Goal: Task Accomplishment & Management: Manage account settings

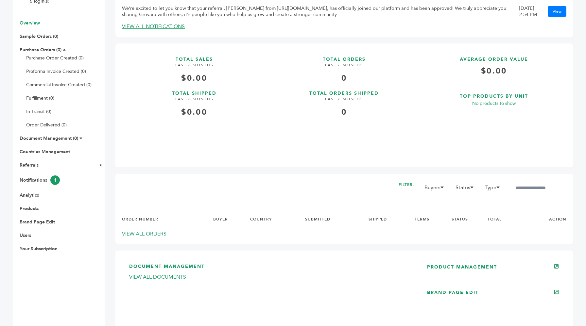
scroll to position [118, 0]
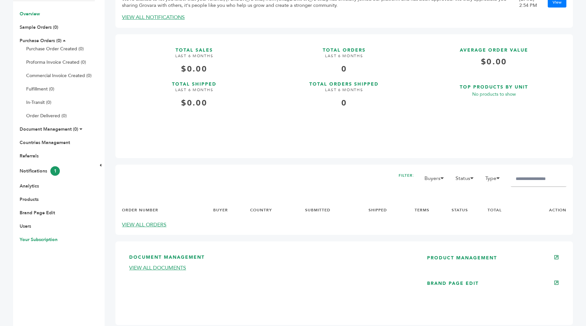
click at [30, 239] on link "Your Subscription" at bounding box center [39, 240] width 38 height 6
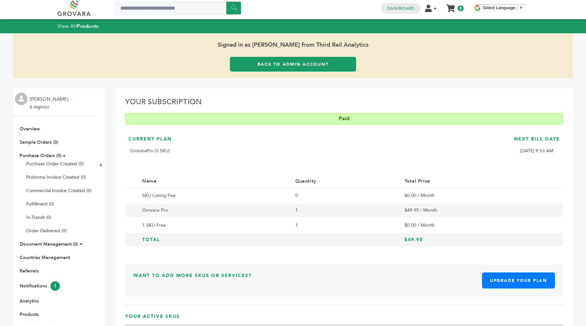
scroll to position [4, 0]
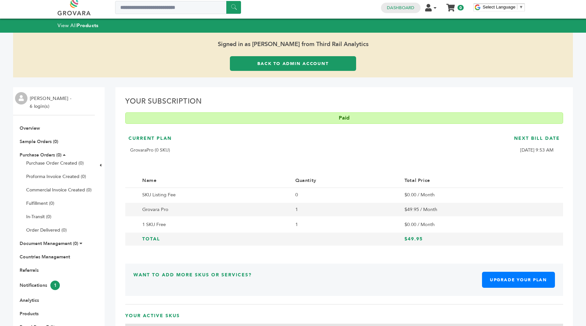
drag, startPoint x: 191, startPoint y: 192, endPoint x: 461, endPoint y: 224, distance: 271.8
click at [461, 224] on tbody "SKU Listing Fee 0 $0.00 / Month Grovara Pro 1 $49.95 / Month 1 SKU Free 1 $0.00…" at bounding box center [344, 217] width 438 height 59
click at [461, 224] on td "$0.00 / Month" at bounding box center [475, 224] width 151 height 15
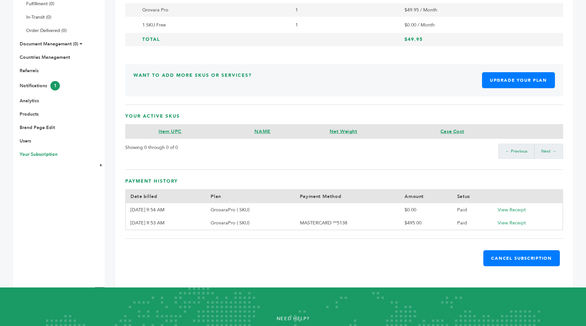
scroll to position [206, 0]
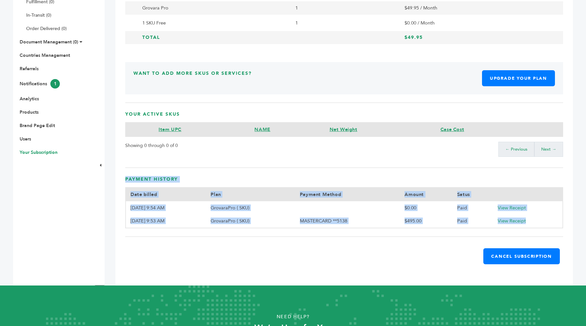
drag, startPoint x: 235, startPoint y: 163, endPoint x: 258, endPoint y: 236, distance: 76.2
click at [258, 236] on div "Your Subscription Paid Current Plan GrovaraPro (0 SKU) Next Bill Date 10/21/25,…" at bounding box center [343, 86] width 457 height 400
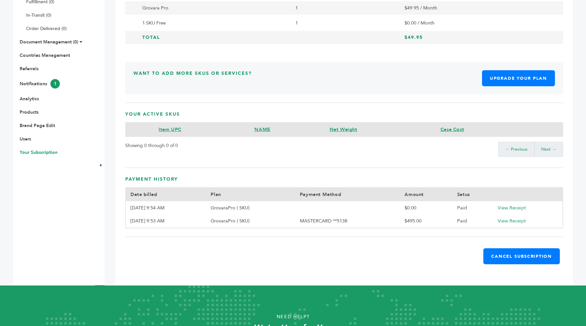
click at [258, 236] on div "Your Subscription Paid Current Plan GrovaraPro (0 SKU) Next Bill Date 10/21/25,…" at bounding box center [343, 86] width 457 height 400
click at [503, 219] on link "View Receipt" at bounding box center [511, 221] width 28 height 7
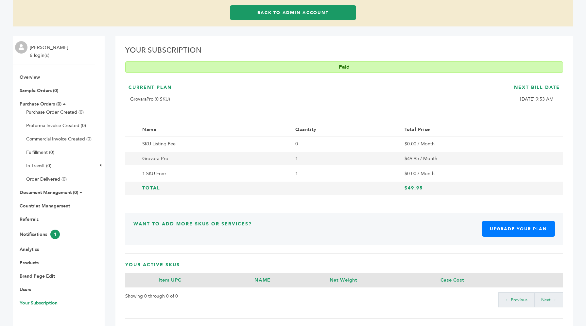
scroll to position [115, 0]
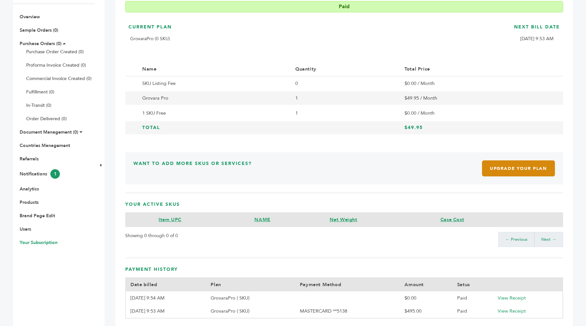
click at [501, 173] on link "Upgrade Your Plan" at bounding box center [518, 168] width 73 height 16
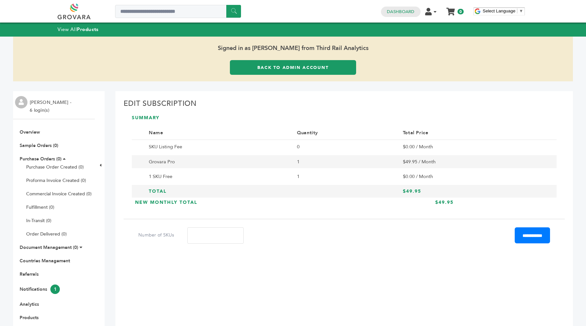
click at [210, 231] on input "*" at bounding box center [215, 235] width 56 height 16
click at [213, 143] on td "SKU Listing Fee" at bounding box center [218, 147] width 148 height 14
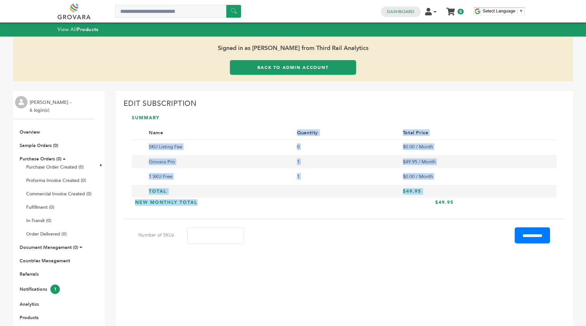
drag, startPoint x: 215, startPoint y: 138, endPoint x: 270, endPoint y: 208, distance: 89.7
click at [270, 208] on div "SUMMARY Name Quantity Total Price SKU Listing Fee 0 $0.00 / Month Grovara Pro 1…" at bounding box center [344, 163] width 441 height 96
click at [270, 208] on div "New Monthly Total $49.95" at bounding box center [294, 204] width 325 height 11
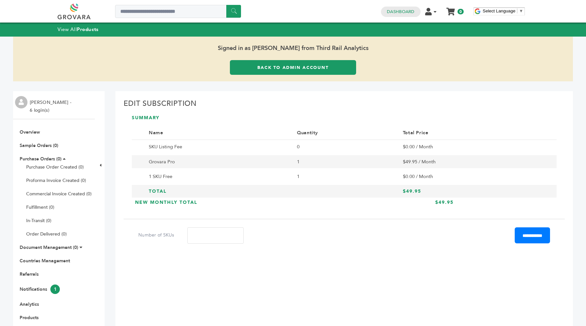
click at [209, 233] on input "*" at bounding box center [215, 235] width 56 height 16
type input "***"
click at [202, 208] on div "New Monthly Total $159.95" at bounding box center [294, 204] width 325 height 11
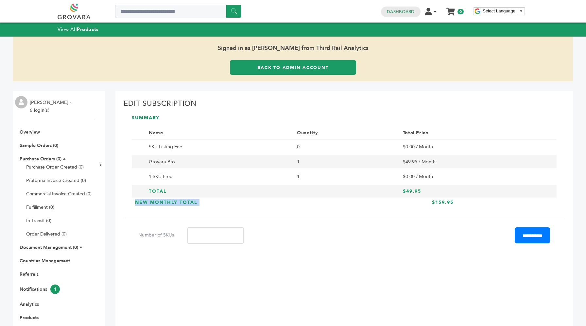
click at [202, 208] on div "New Monthly Total $159.95" at bounding box center [294, 204] width 325 height 11
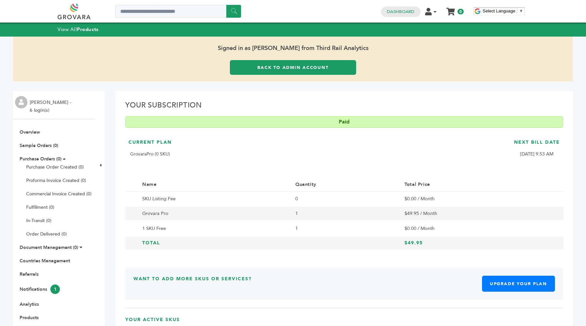
click at [432, 317] on h3 "Your Active SKUs" at bounding box center [344, 322] width 438 height 11
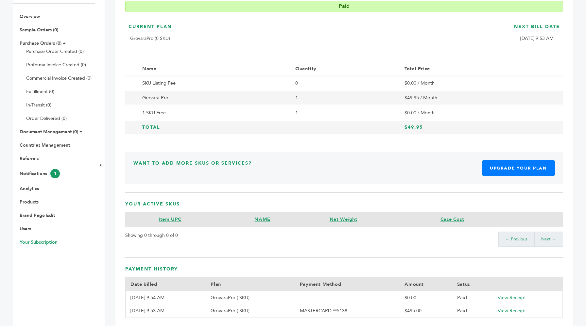
click at [432, 202] on h3 "Your Active SKUs" at bounding box center [344, 206] width 438 height 11
click at [492, 167] on link "Upgrade Your Plan" at bounding box center [518, 168] width 73 height 16
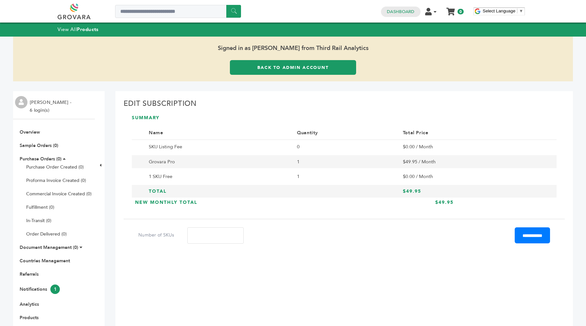
click at [208, 235] on input "*" at bounding box center [215, 235] width 56 height 16
click at [311, 250] on div "Edit Subscription SUMMARY Name Quantity Total Price SKU Listing Fee 0 $0.00 / M…" at bounding box center [343, 229] width 457 height 277
click at [231, 240] on input "**" at bounding box center [215, 235] width 56 height 16
type input "**"
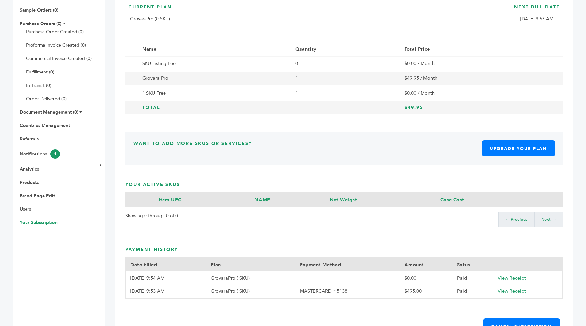
scroll to position [137, 0]
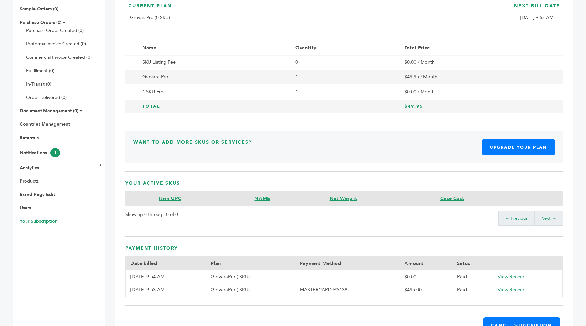
drag, startPoint x: 204, startPoint y: 182, endPoint x: 205, endPoint y: 228, distance: 46.7
click at [205, 228] on div "Your Subscription Paid Current Plan GrovaraPro (0 SKU) Next Bill Date [DATE] 9:…" at bounding box center [343, 155] width 457 height 400
drag, startPoint x: 205, startPoint y: 228, endPoint x: 241, endPoint y: 216, distance: 39.0
click at [241, 216] on div "Your Subscription Paid Current Plan GrovaraPro (0 SKU) Next Bill Date [DATE] 9:…" at bounding box center [343, 155] width 457 height 400
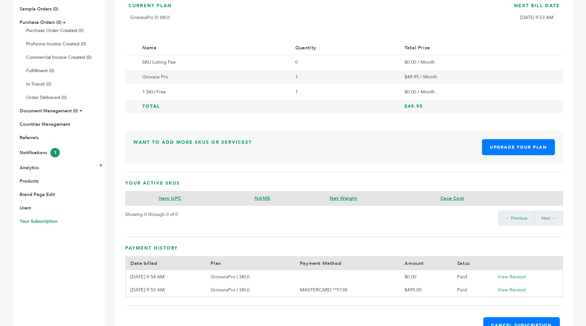
click at [241, 216] on div "Showing 0 through 0 of 0 ← Previous Next →" at bounding box center [344, 217] width 438 height 23
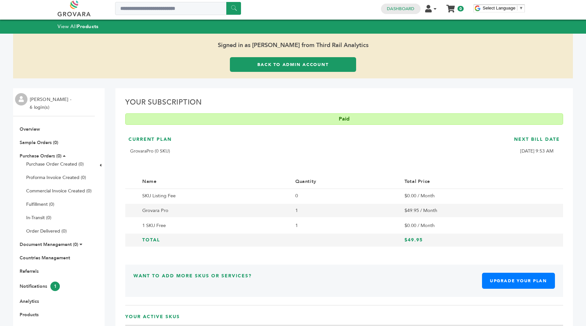
scroll to position [3, 0]
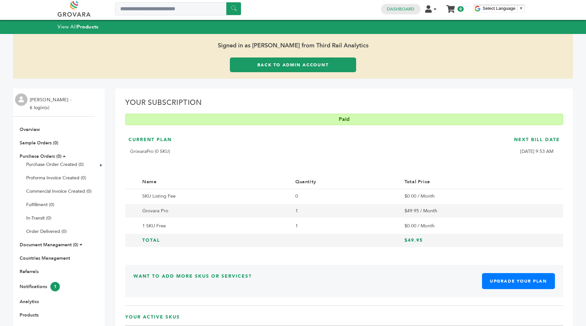
click at [257, 59] on link "Back to Admin Account" at bounding box center [293, 65] width 126 height 15
